Goal: Task Accomplishment & Management: Manage account settings

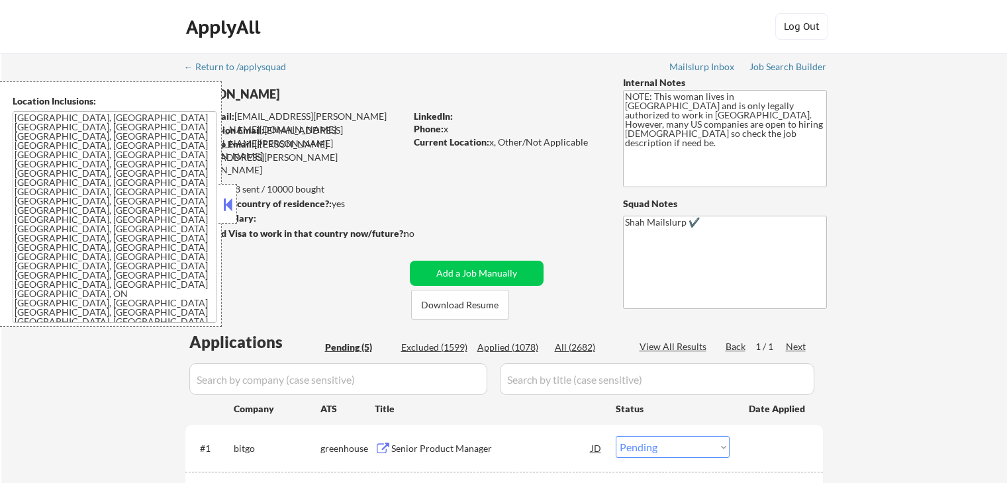
select select ""pending""
click at [227, 205] on button at bounding box center [227, 205] width 15 height 20
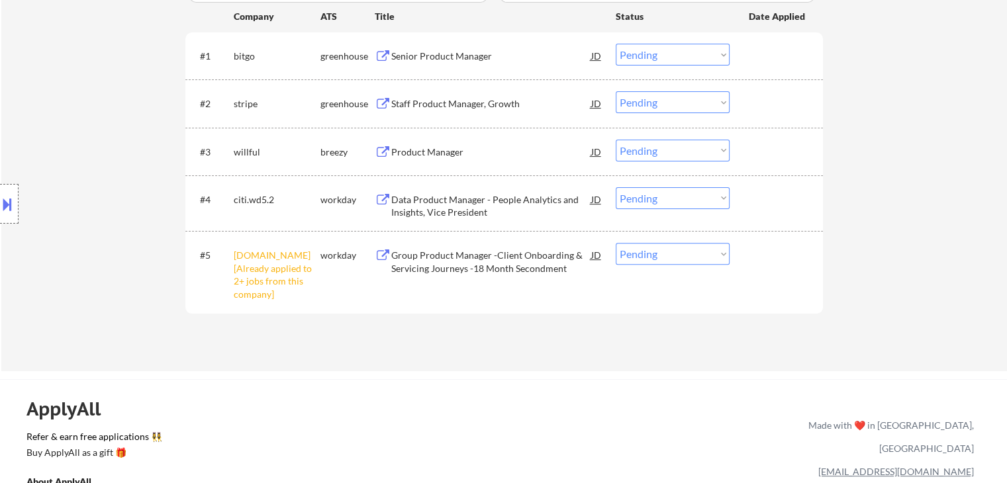
scroll to position [397, 0]
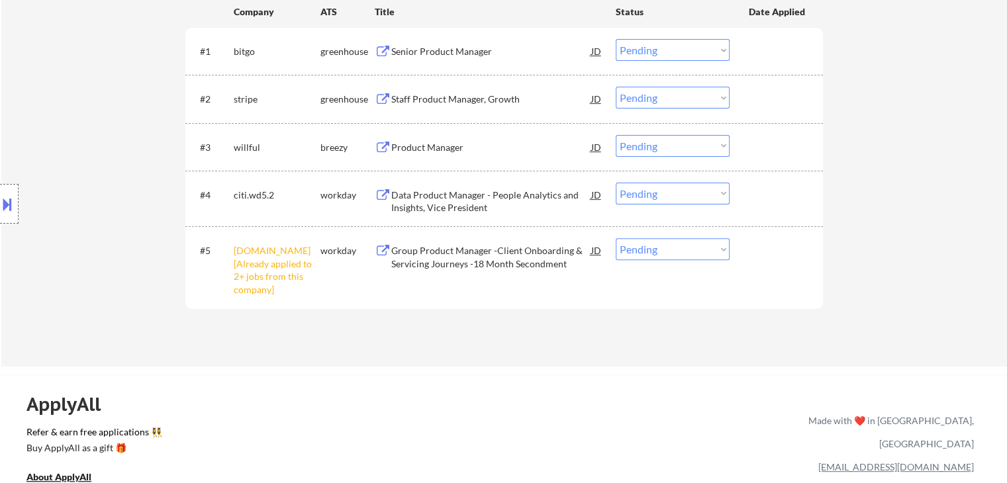
click at [666, 245] on select "Choose an option... Pending Applied Excluded (Questions) Excluded (Expired) Exc…" at bounding box center [673, 249] width 114 height 22
select select ""excluded__other_""
click at [616, 238] on select "Choose an option... Pending Applied Excluded (Questions) Excluded (Expired) Exc…" at bounding box center [673, 249] width 114 height 22
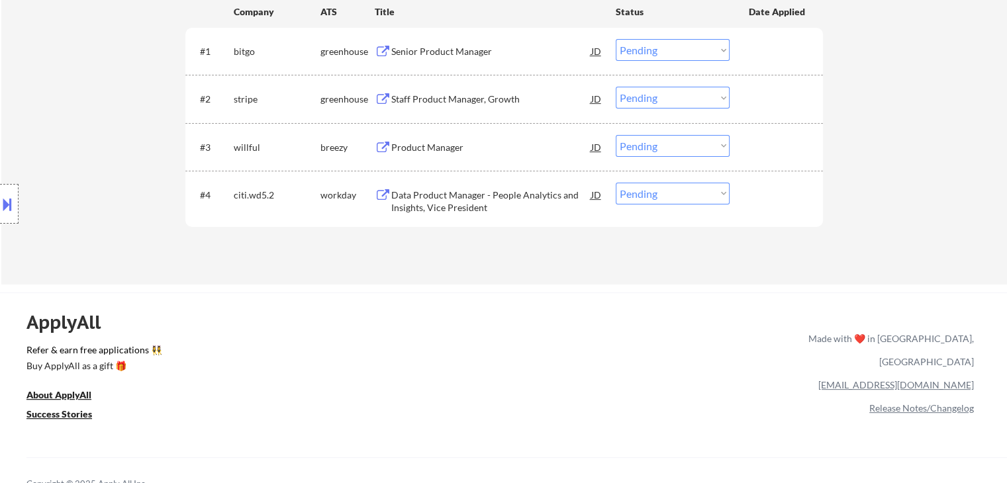
click at [440, 50] on div "Senior Product Manager" at bounding box center [491, 51] width 200 height 13
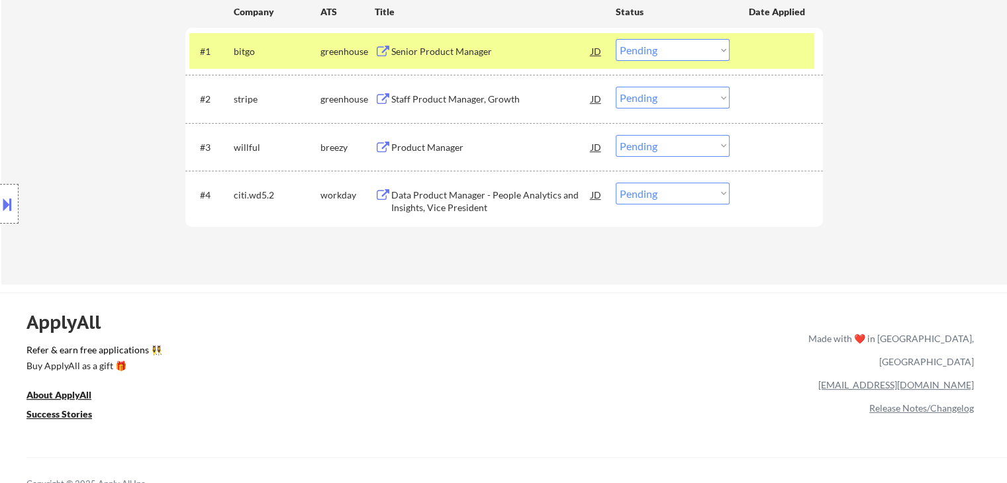
click at [436, 91] on div "Staff Product Manager, Growth" at bounding box center [491, 99] width 200 height 24
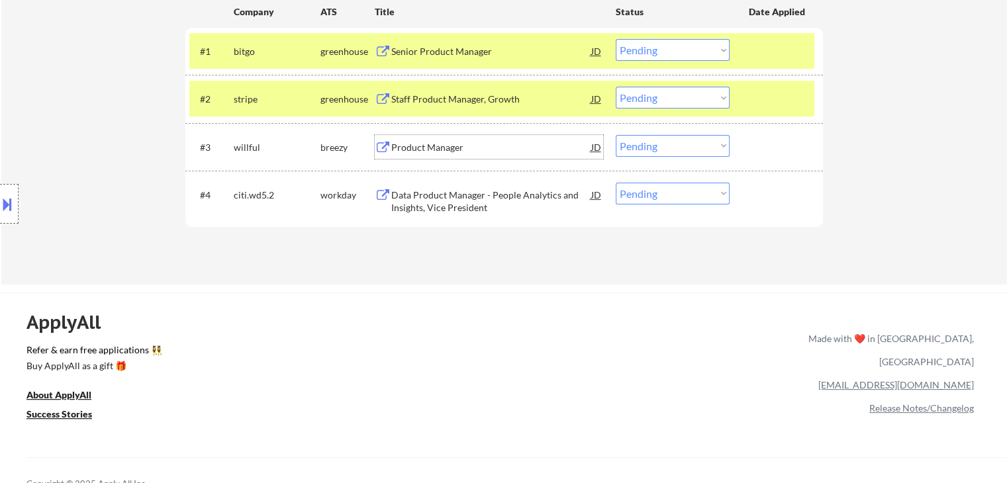
click at [422, 144] on div "Product Manager" at bounding box center [491, 147] width 200 height 13
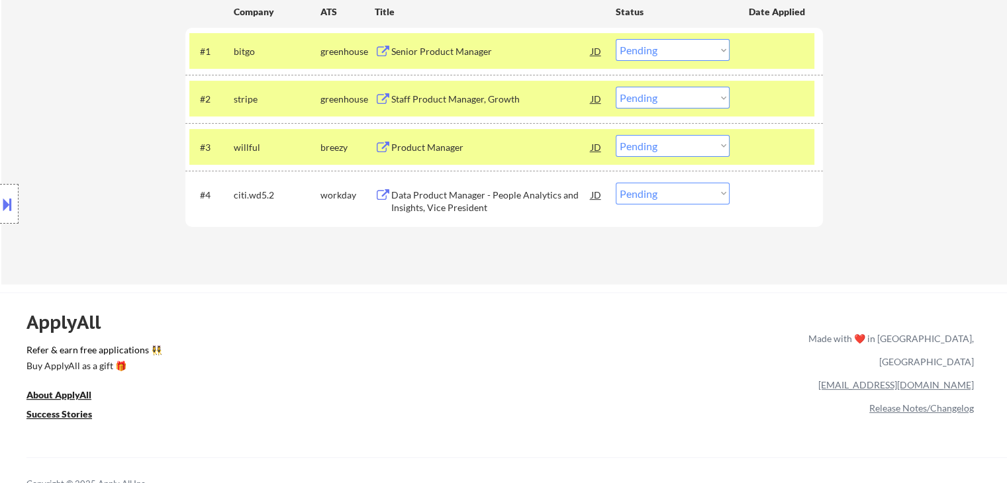
click at [440, 192] on div "Data Product Manager - People Analytics and Insights, Vice President" at bounding box center [491, 202] width 200 height 26
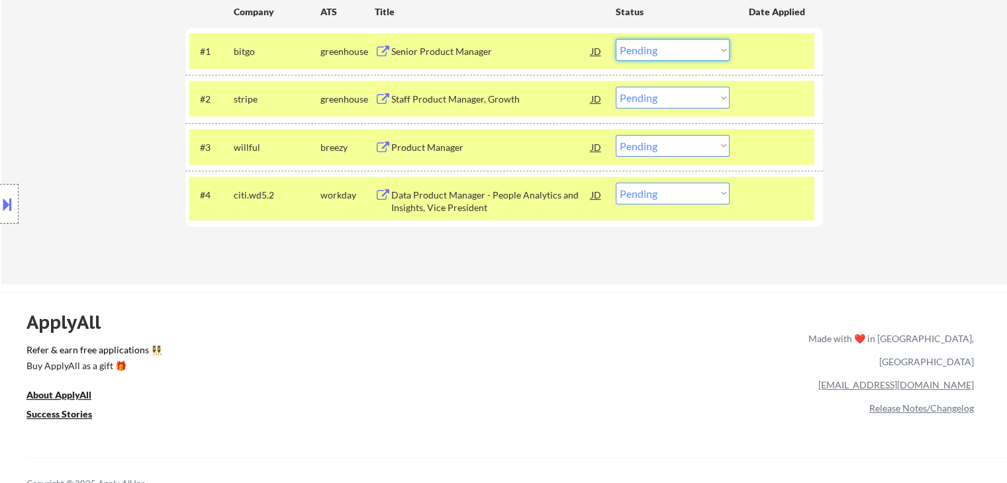
click at [661, 53] on select "Choose an option... Pending Applied Excluded (Questions) Excluded (Expired) Exc…" at bounding box center [673, 50] width 114 height 22
click at [616, 39] on select "Choose an option... Pending Applied Excluded (Questions) Excluded (Expired) Exc…" at bounding box center [673, 50] width 114 height 22
select select ""pending""
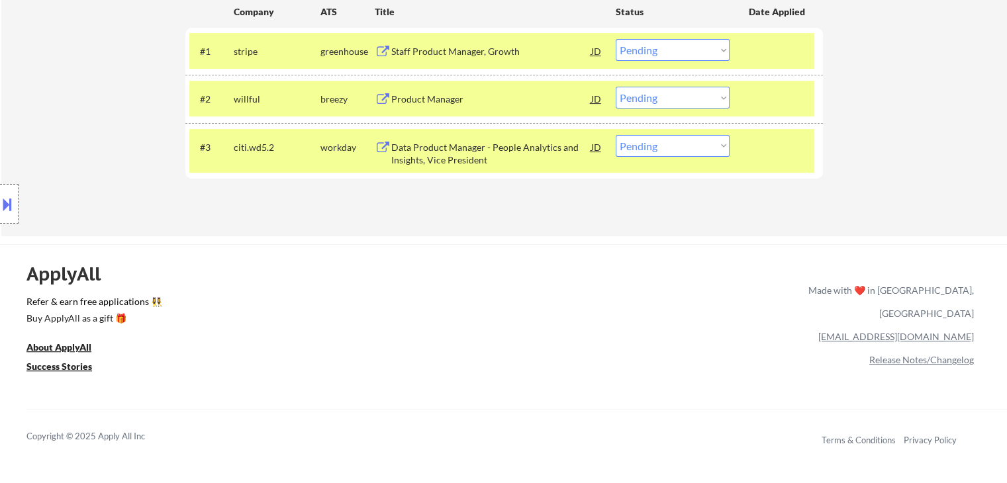
click at [646, 99] on select "Choose an option... Pending Applied Excluded (Questions) Excluded (Expired) Exc…" at bounding box center [673, 98] width 114 height 22
click at [616, 87] on select "Choose an option... Pending Applied Excluded (Questions) Excluded (Expired) Exc…" at bounding box center [673, 98] width 114 height 22
select select ""pending""
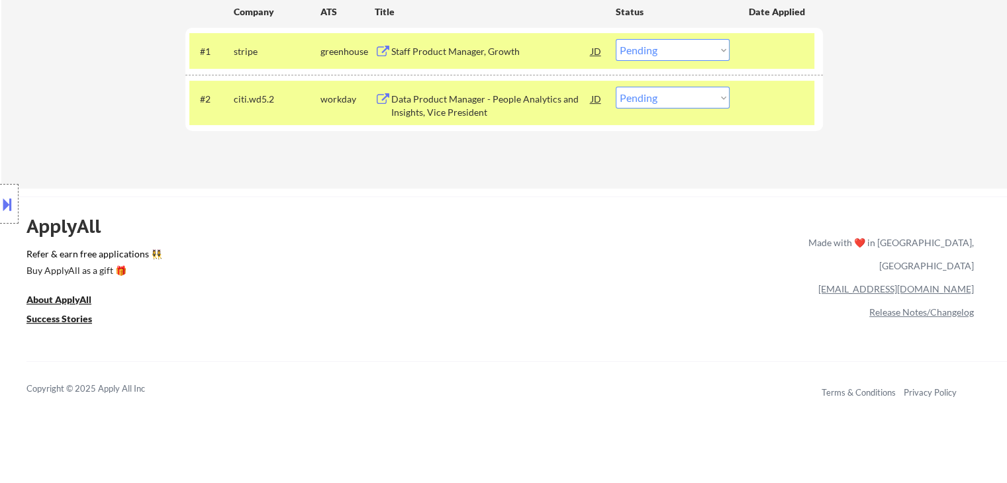
click at [649, 53] on select "Choose an option... Pending Applied Excluded (Questions) Excluded (Expired) Exc…" at bounding box center [673, 50] width 114 height 22
click at [616, 39] on select "Choose an option... Pending Applied Excluded (Questions) Excluded (Expired) Exc…" at bounding box center [673, 50] width 114 height 22
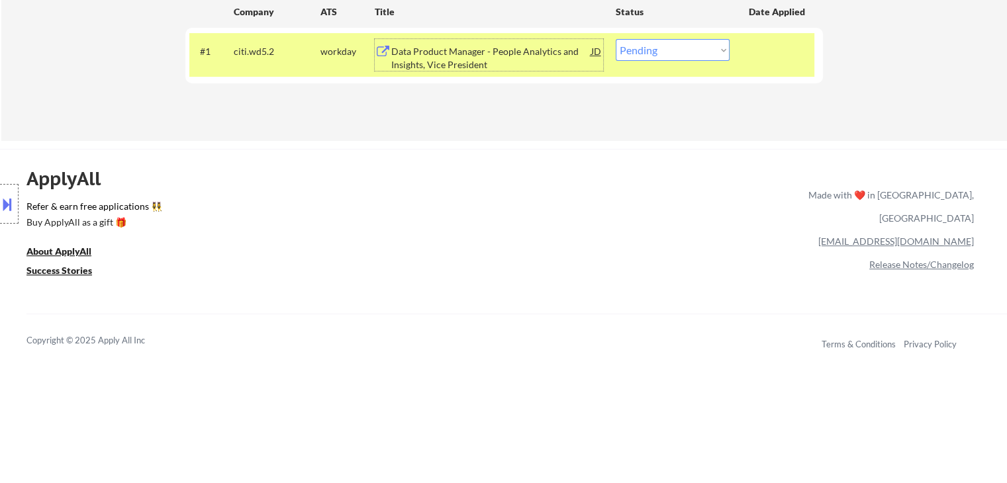
click at [432, 52] on div "Data Product Manager - People Analytics and Insights, Vice President" at bounding box center [491, 58] width 200 height 26
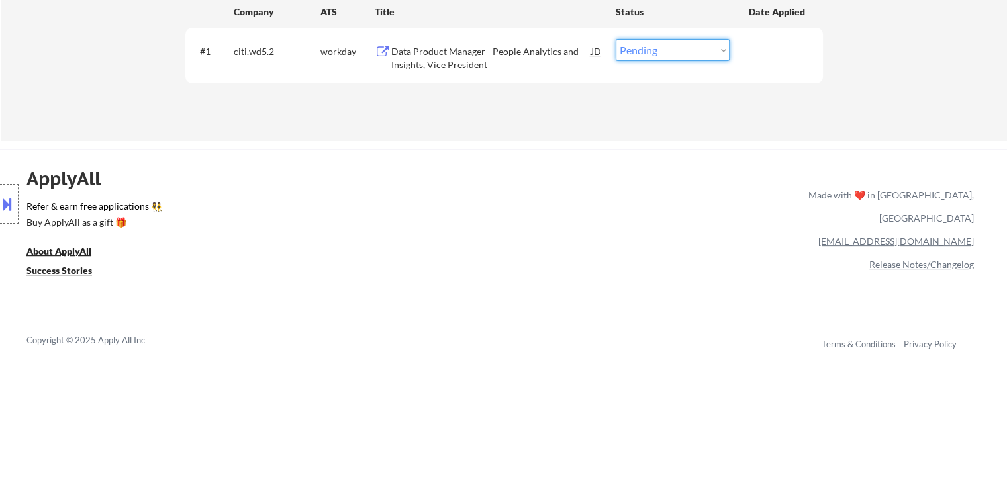
click at [641, 56] on select "Choose an option... Pending Applied Excluded (Questions) Excluded (Expired) Exc…" at bounding box center [673, 50] width 114 height 22
select select ""applied""
click at [616, 39] on select "Choose an option... Pending Applied Excluded (Questions) Excluded (Expired) Exc…" at bounding box center [673, 50] width 114 height 22
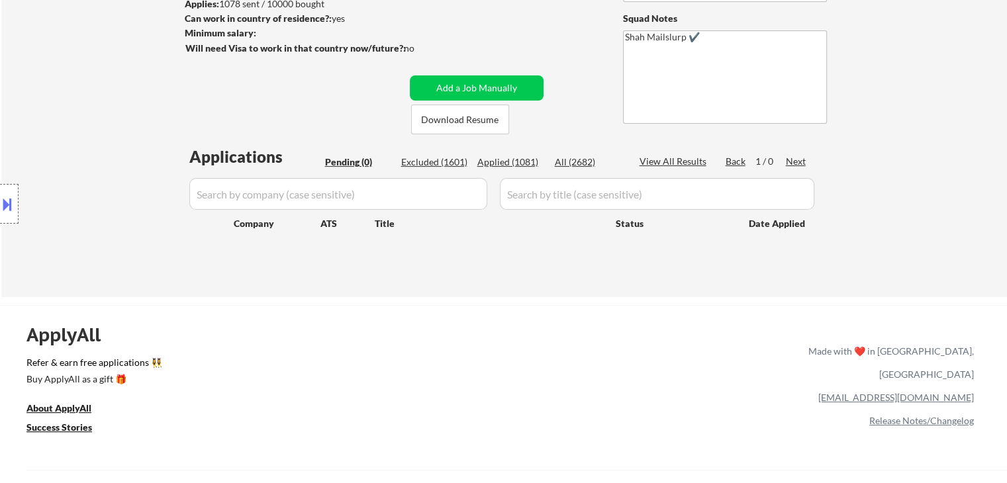
scroll to position [132, 0]
